Goal: Find specific page/section: Find specific page/section

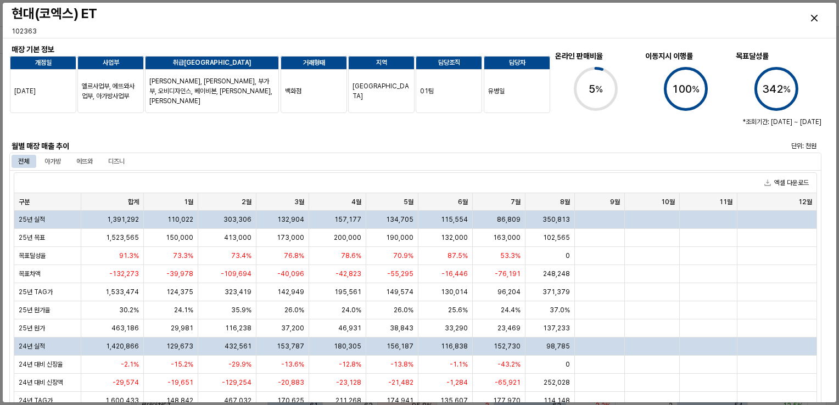
scroll to position [768, 0]
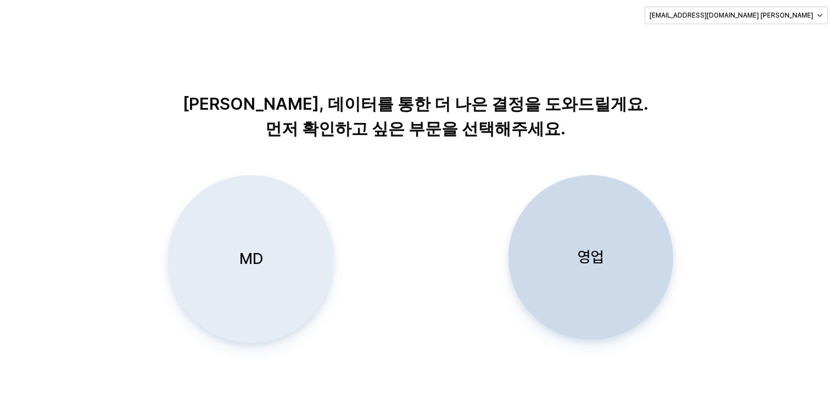
click at [233, 225] on div "MD" at bounding box center [250, 259] width 155 height 167
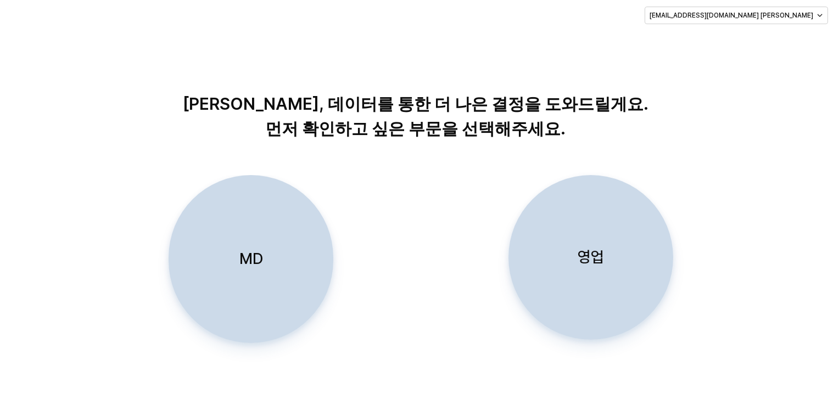
click at [220, 267] on div "MD" at bounding box center [250, 259] width 155 height 167
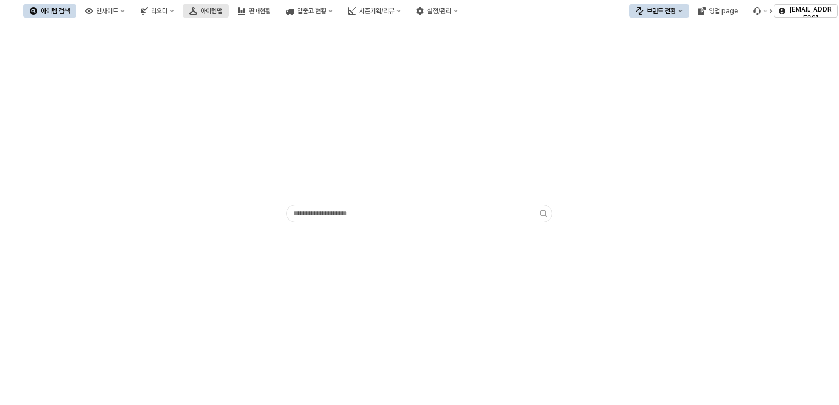
click at [222, 8] on div "아이템맵" at bounding box center [211, 11] width 22 height 8
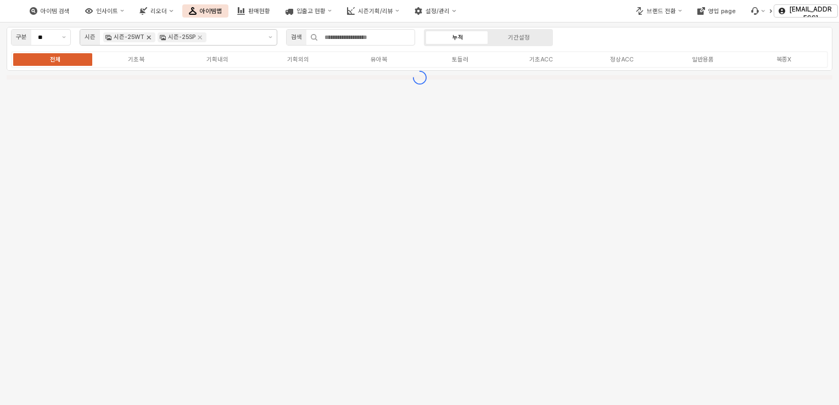
click at [144, 37] on icon "Remove 시즌-25WT" at bounding box center [148, 37] width 9 height 9
click at [144, 37] on icon "Remove 시즌-25SP" at bounding box center [145, 37] width 9 height 9
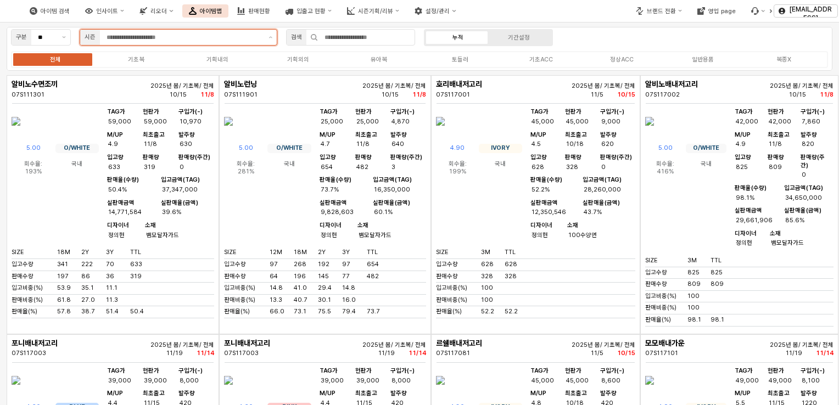
click at [144, 37] on input "App Frame" at bounding box center [183, 37] width 155 height 10
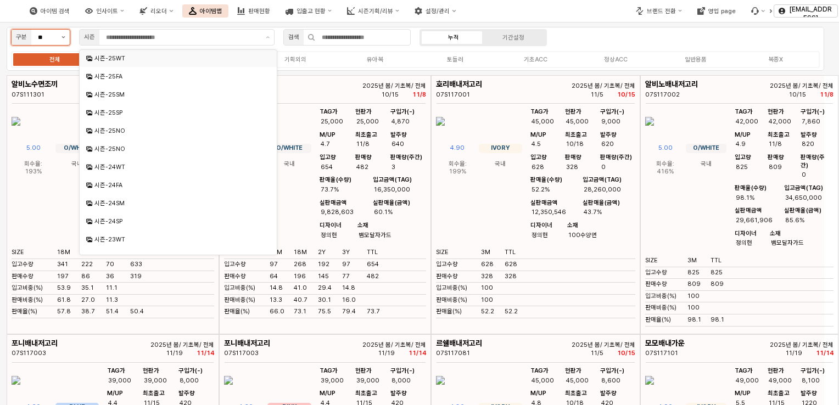
click at [68, 38] on button "제안 사항 표시" at bounding box center [63, 37] width 13 height 15
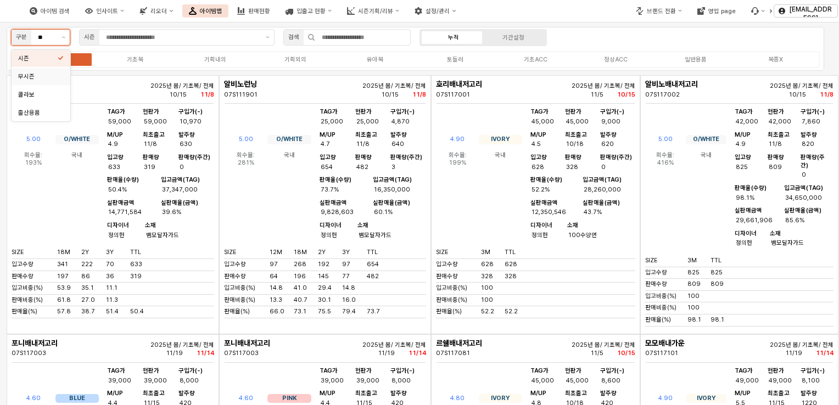
click at [31, 81] on div "무시즌" at bounding box center [38, 76] width 40 height 10
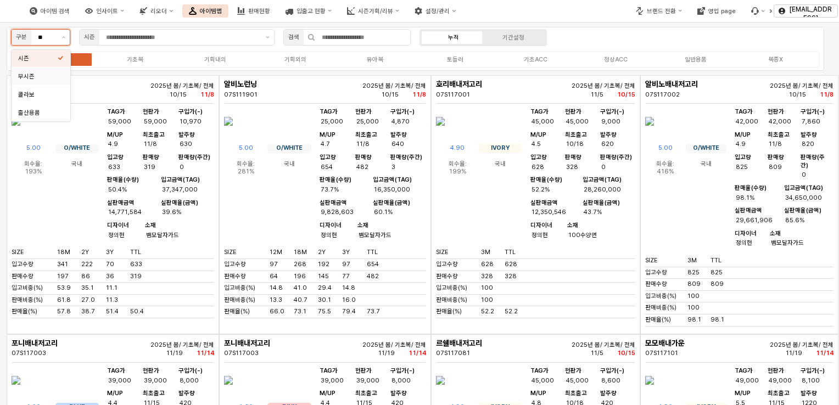
type input "***"
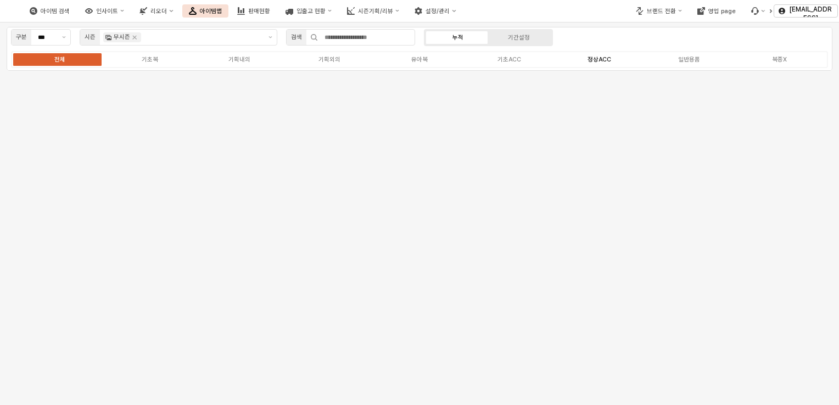
click at [594, 61] on div "정상ACC" at bounding box center [599, 59] width 24 height 7
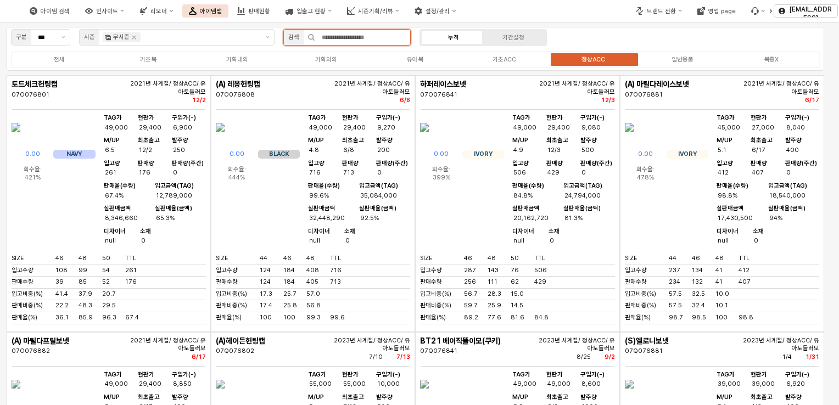
click at [357, 38] on input "App Frame" at bounding box center [362, 37] width 95 height 15
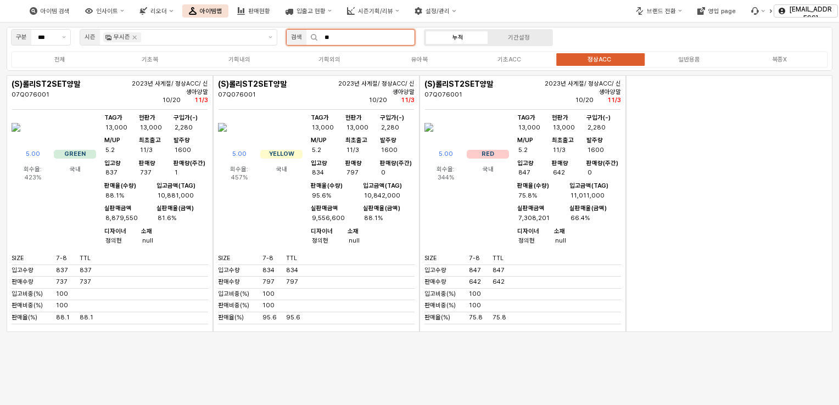
drag, startPoint x: 347, startPoint y: 37, endPoint x: 89, endPoint y: 24, distance: 257.7
click at [89, 24] on div "구분 *** 시즌 무시즌 검색 ** 누적 기간설정 전체 기초복 기획내의 기획외의 유아복 기초ACC 정상ACC 일반용품 복종X" at bounding box center [419, 183] width 839 height 321
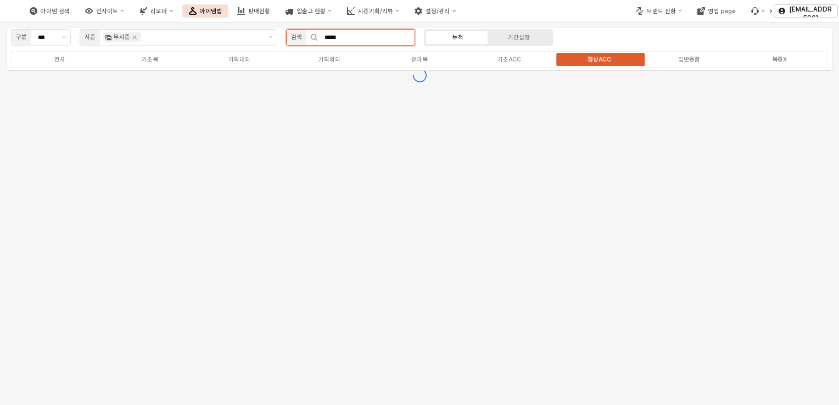
type input "*****"
click at [52, 60] on label "전체" at bounding box center [60, 59] width 90 height 9
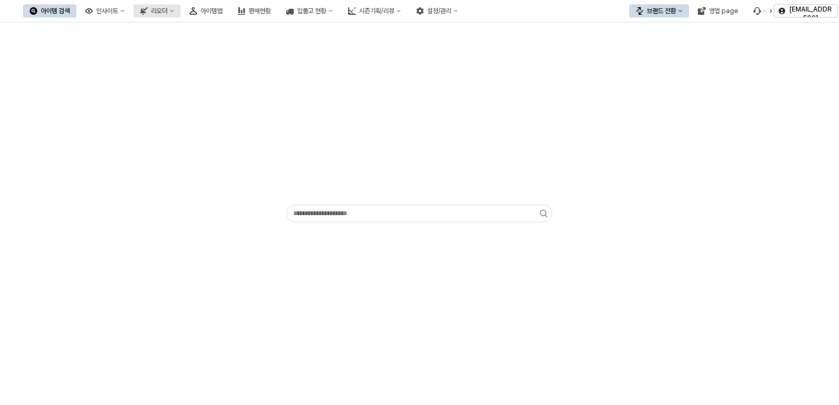
click at [181, 10] on button "리오더" at bounding box center [156, 10] width 47 height 13
click at [257, 48] on div "ㄴ 용품 시뮬레이션" at bounding box center [260, 50] width 58 height 9
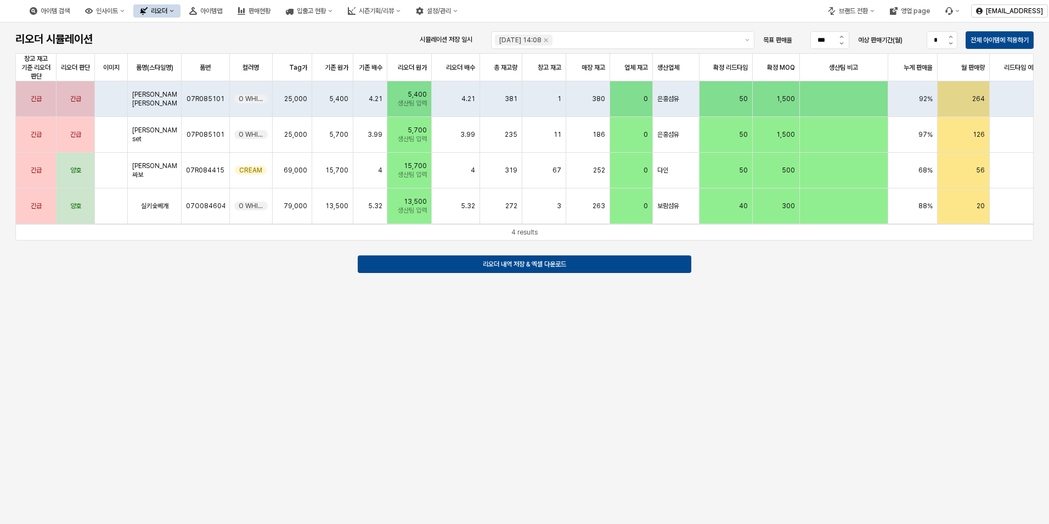
click at [167, 13] on div "리오더" at bounding box center [159, 11] width 16 height 8
click at [269, 48] on div "ㄴ 용품 시뮬레이션" at bounding box center [260, 50] width 58 height 9
click at [167, 11] on div "리오더" at bounding box center [159, 11] width 16 height 8
click at [267, 92] on div "ㄴ 무시즌 시뮬레이션" at bounding box center [255, 87] width 67 height 11
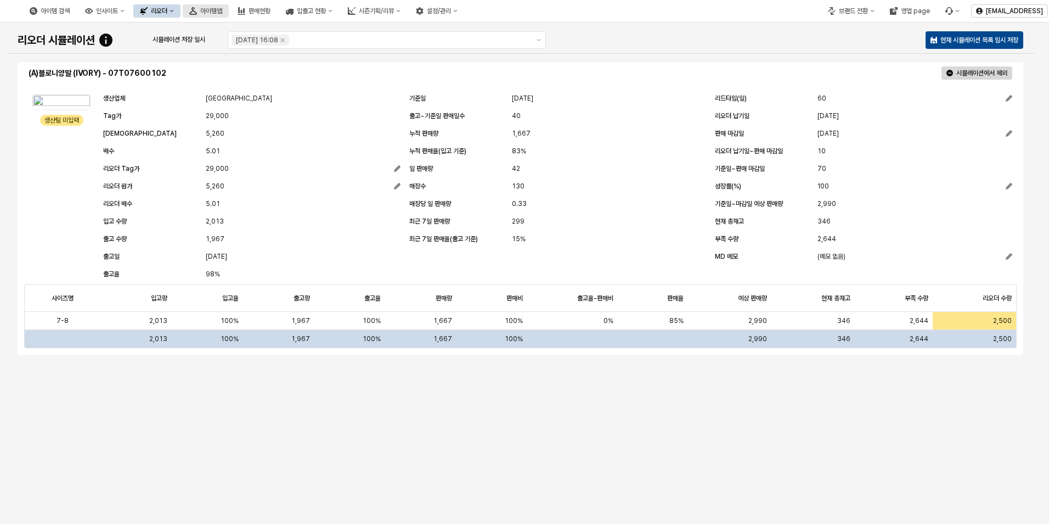
click at [222, 9] on div "아이템맵" at bounding box center [211, 11] width 22 height 8
